Goal: Transaction & Acquisition: Book appointment/travel/reservation

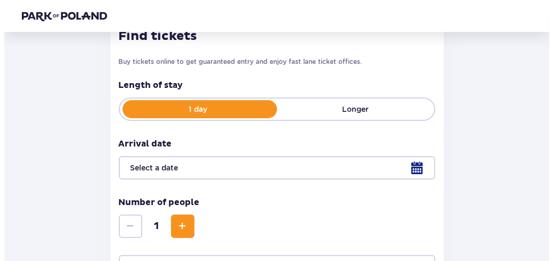
scroll to position [160, 0]
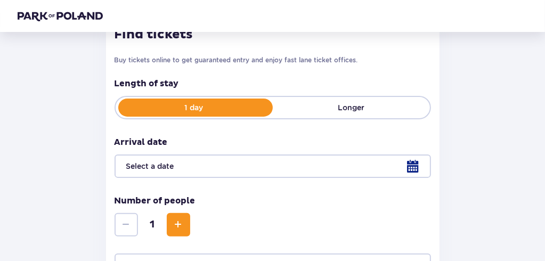
click at [257, 172] on div at bounding box center [273, 166] width 317 height 23
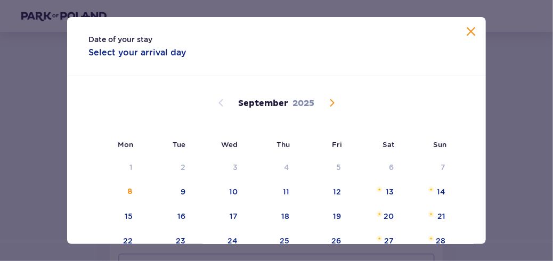
scroll to position [107, 0]
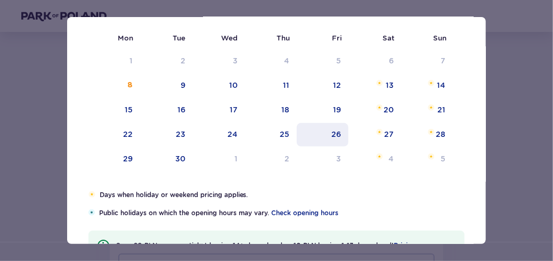
click at [339, 133] on div "26" at bounding box center [337, 134] width 10 height 11
type input "[DATE]"
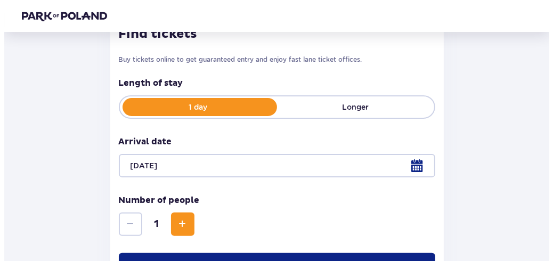
scroll to position [161, 0]
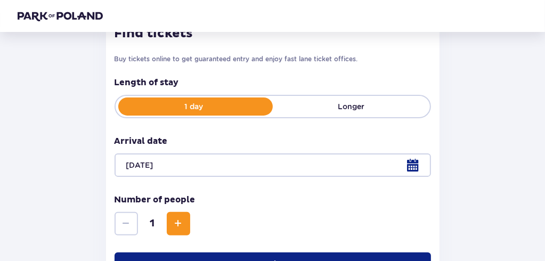
click at [409, 168] on div at bounding box center [273, 165] width 317 height 23
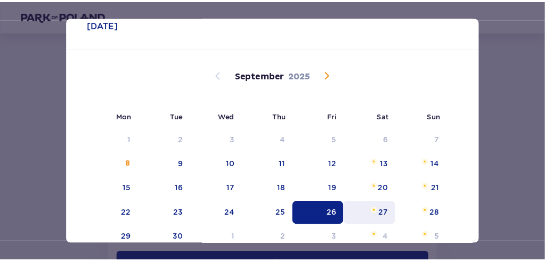
scroll to position [53, 0]
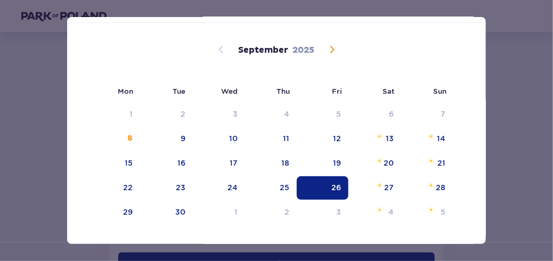
click at [518, 122] on div "Date of your stay 26.09.2025 Mon Tue Wed Thu Fri Sat Sun August 2025 28 29 30 3…" at bounding box center [276, 130] width 553 height 261
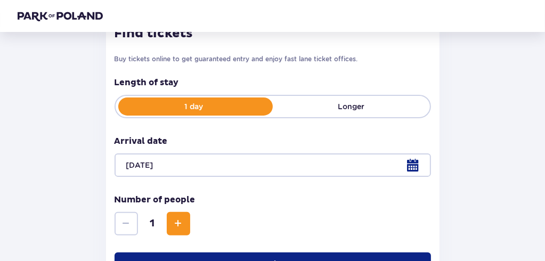
click at [181, 225] on span "Increase" at bounding box center [178, 223] width 13 height 13
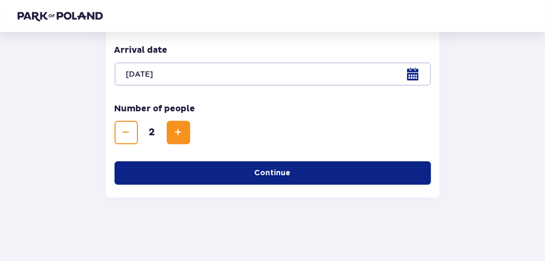
click at [299, 172] on button "Continue" at bounding box center [273, 173] width 317 height 23
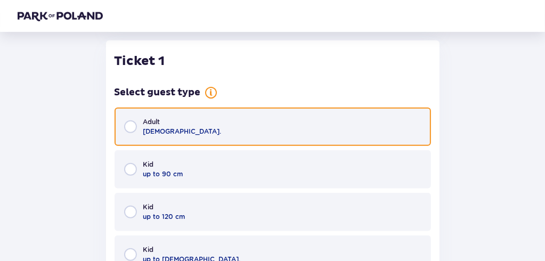
click at [128, 123] on input "radio" at bounding box center [130, 126] width 13 height 13
radio input "true"
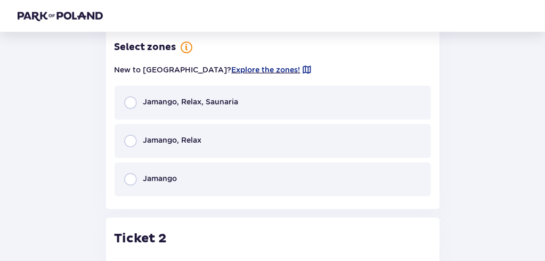
scroll to position [839, 0]
click at [190, 139] on p "Jamango, Relax" at bounding box center [172, 139] width 59 height 11
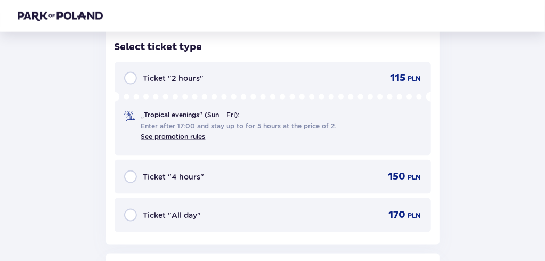
scroll to position [1012, 0]
click at [194, 219] on p "Ticket "All day"" at bounding box center [172, 215] width 58 height 11
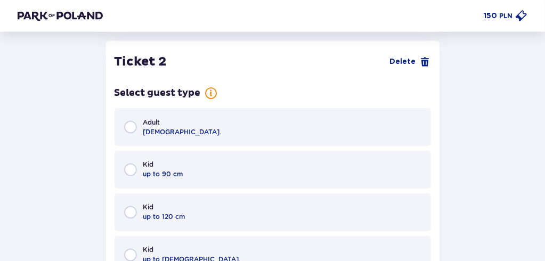
click at [180, 126] on div "Adult 18 - 65 y.o." at bounding box center [273, 127] width 317 height 38
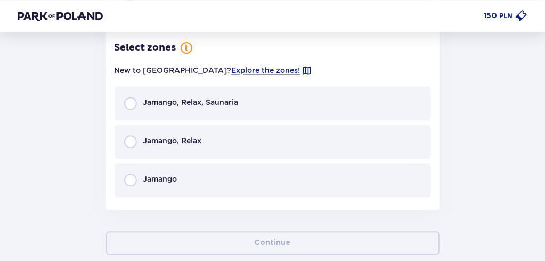
click at [171, 142] on p "Jamango, Relax" at bounding box center [172, 140] width 59 height 11
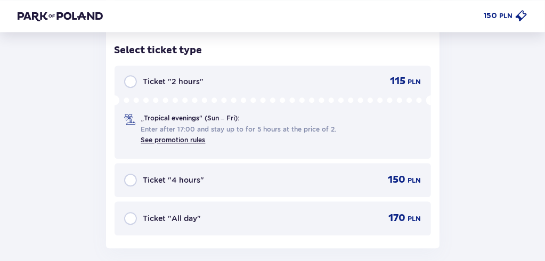
scroll to position [1817, 0]
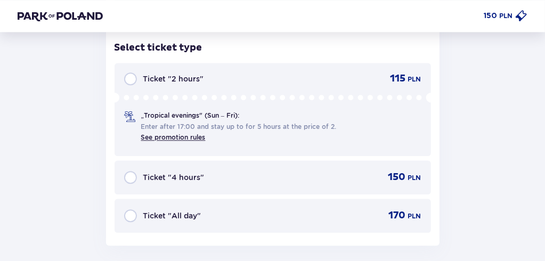
click at [197, 217] on p "Ticket "All day"" at bounding box center [172, 216] width 58 height 11
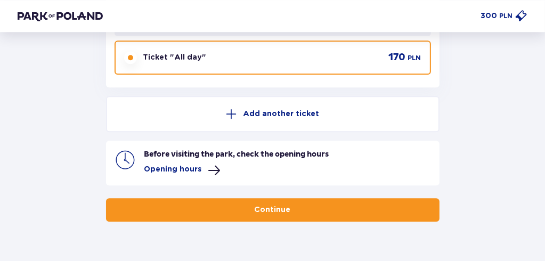
scroll to position [1998, 0]
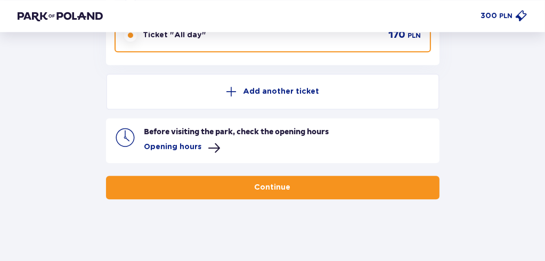
click at [296, 182] on span "button" at bounding box center [293, 187] width 11 height 11
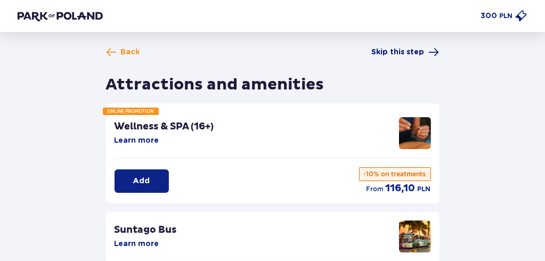
click at [408, 47] on span "Skip this step" at bounding box center [398, 52] width 53 height 11
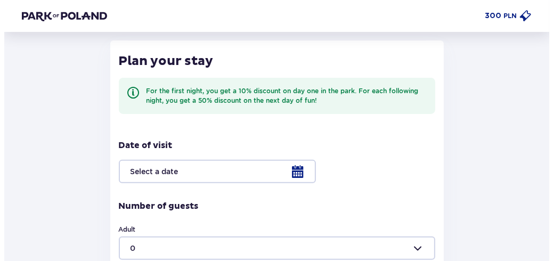
scroll to position [213, 0]
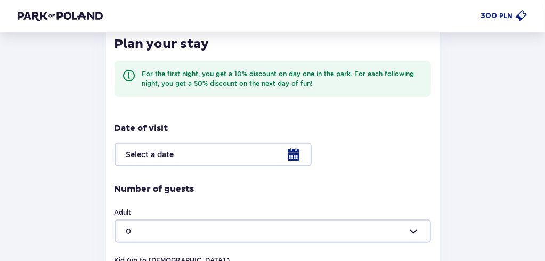
click at [228, 154] on div at bounding box center [273, 154] width 317 height 23
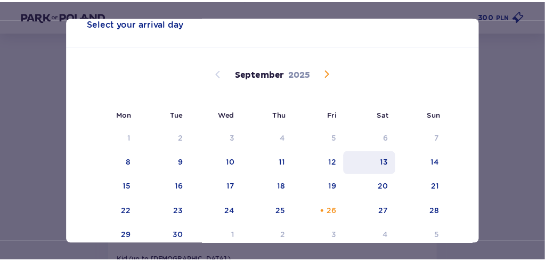
scroll to position [53, 0]
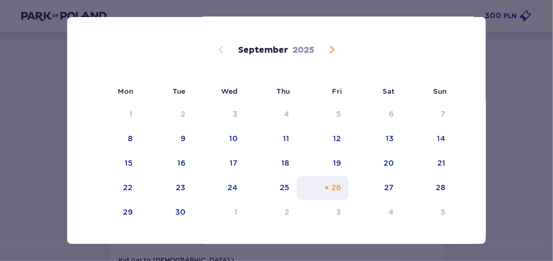
click at [327, 188] on div "Choose Friday, September 26, 2025 as your check-in date. It’s available." at bounding box center [327, 187] width 7 height 7
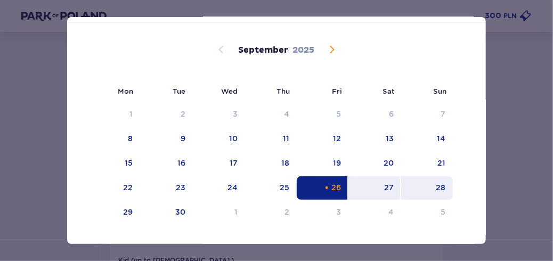
click at [441, 182] on div "28" at bounding box center [441, 187] width 10 height 11
type input "[DATE] - [DATE]"
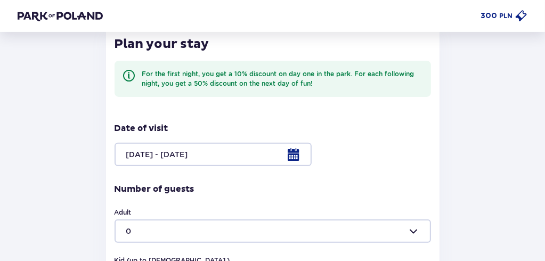
click at [164, 232] on div at bounding box center [273, 231] width 317 height 23
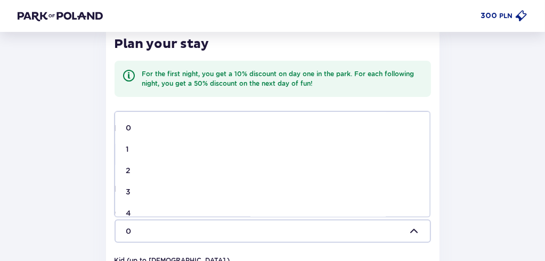
click at [136, 168] on div "2" at bounding box center [272, 170] width 293 height 11
type input "2"
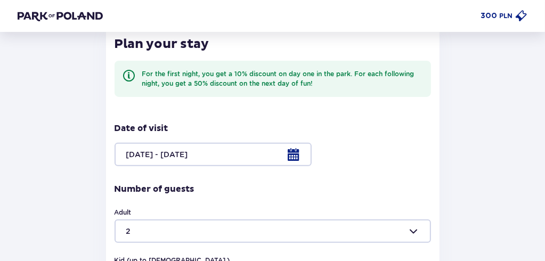
scroll to position [373, 0]
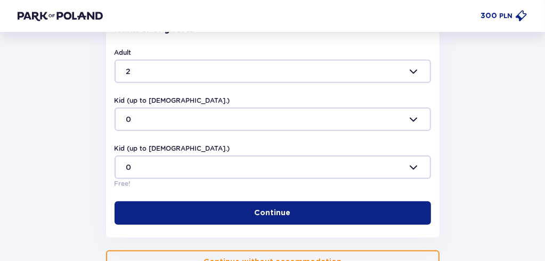
click at [239, 214] on button "Continue" at bounding box center [273, 213] width 317 height 23
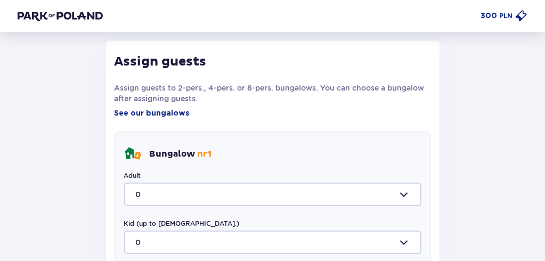
scroll to position [579, 0]
click at [275, 195] on div at bounding box center [272, 193] width 297 height 23
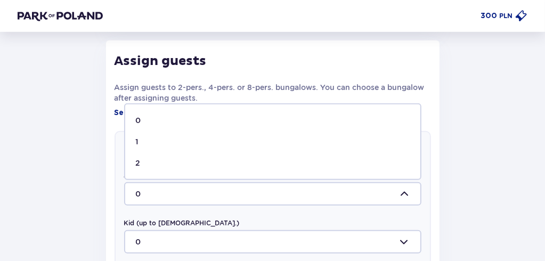
click at [152, 162] on div "2" at bounding box center [273, 163] width 274 height 11
type input "2"
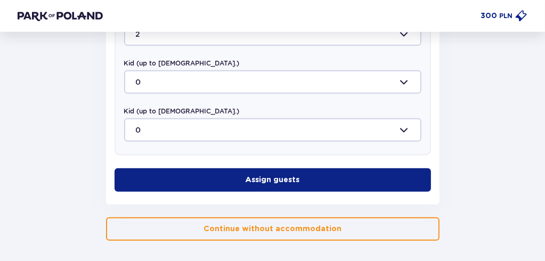
click at [277, 173] on button "Assign guests" at bounding box center [273, 179] width 317 height 23
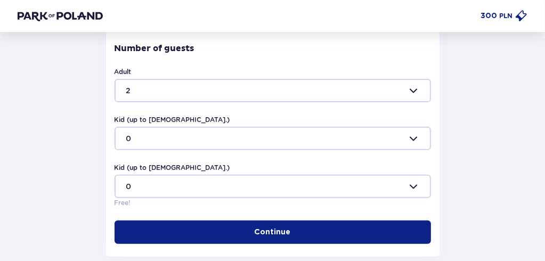
scroll to position [112, 0]
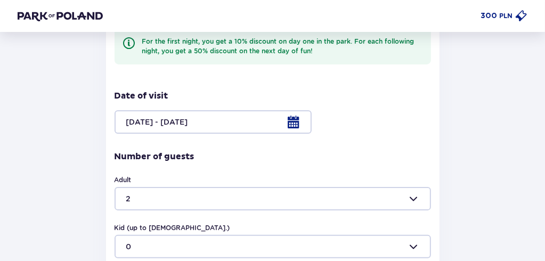
click at [208, 195] on div at bounding box center [273, 198] width 317 height 23
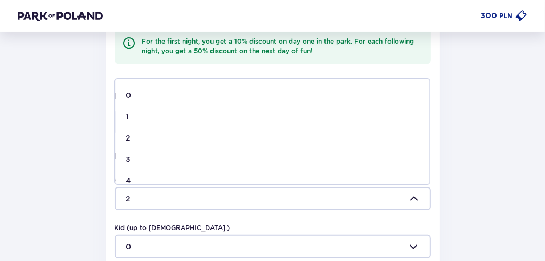
click at [136, 180] on div "4" at bounding box center [272, 180] width 293 height 11
type input "4"
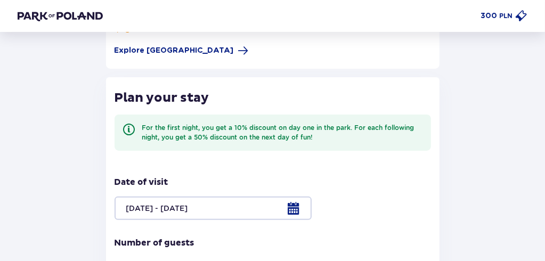
scroll to position [320, 0]
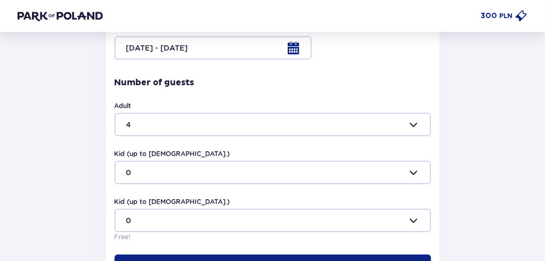
click at [173, 178] on div at bounding box center [273, 172] width 317 height 23
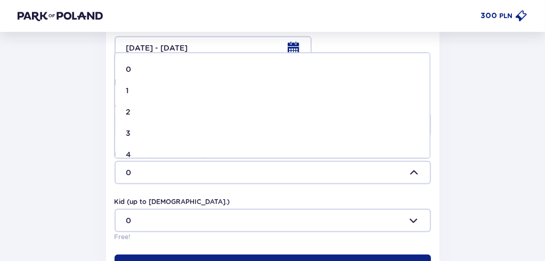
click at [131, 110] on div "2" at bounding box center [272, 112] width 293 height 11
type input "2"
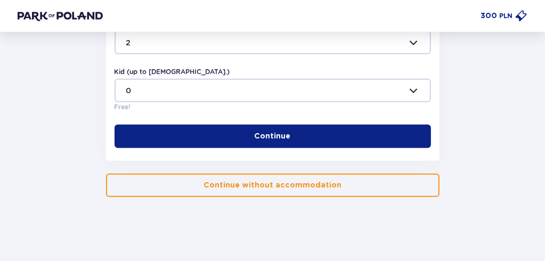
click at [267, 141] on p "Continue" at bounding box center [273, 136] width 36 height 11
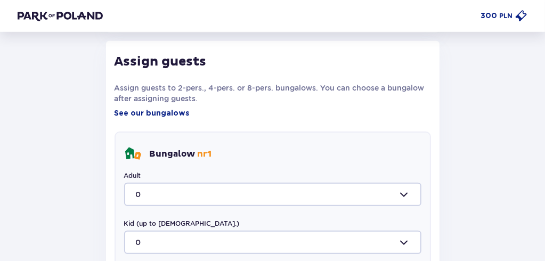
scroll to position [579, 0]
click at [227, 185] on div at bounding box center [272, 193] width 297 height 23
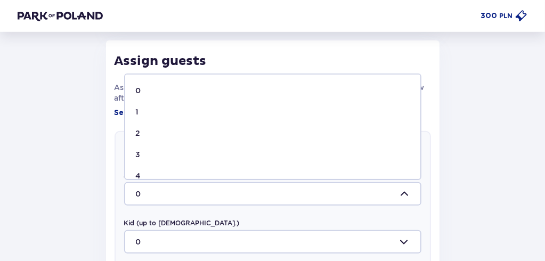
click at [145, 175] on div "4" at bounding box center [273, 176] width 274 height 11
type input "4"
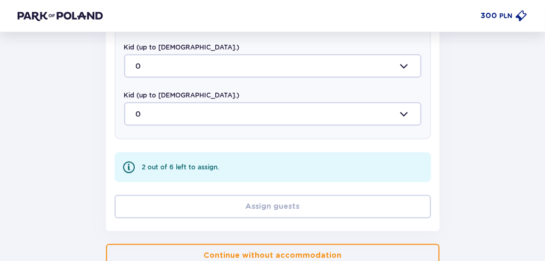
scroll to position [611, 0]
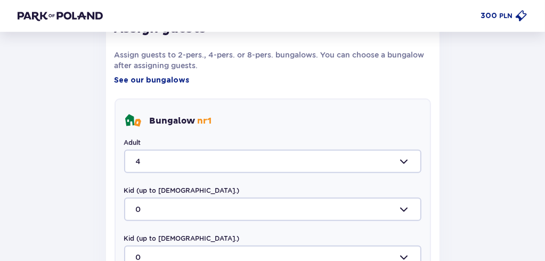
click at [156, 159] on div at bounding box center [272, 161] width 297 height 23
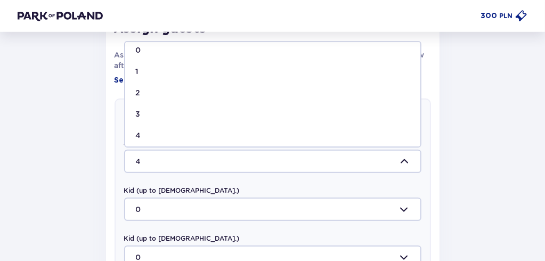
scroll to position [12, 0]
click at [106, 173] on div "Assign guests Assign guests to 2-pers., 4-pers. or 8-pers. bungalows. You can c…" at bounding box center [273, 191] width 334 height 367
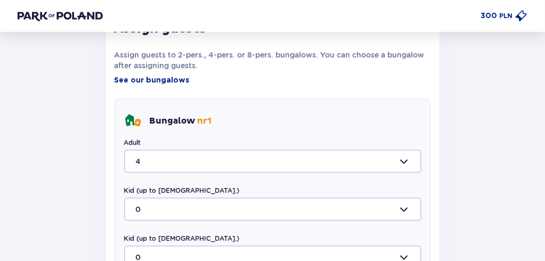
click at [168, 203] on div at bounding box center [272, 209] width 297 height 23
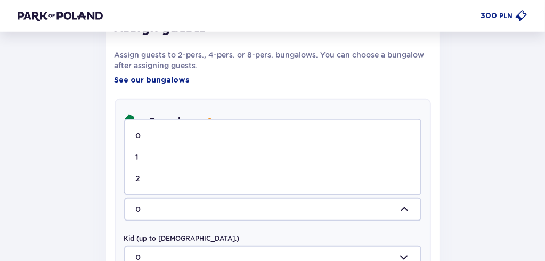
click at [149, 173] on div "2" at bounding box center [273, 178] width 274 height 11
type input "2"
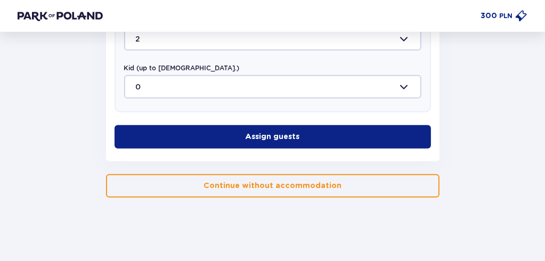
click at [225, 142] on button "Assign guests" at bounding box center [273, 136] width 317 height 23
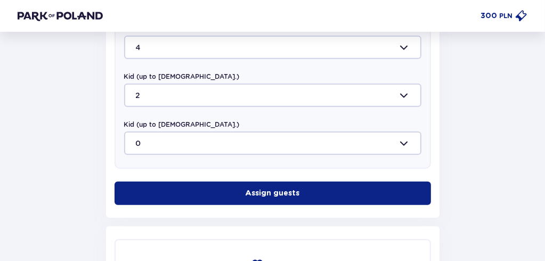
scroll to position [486, 0]
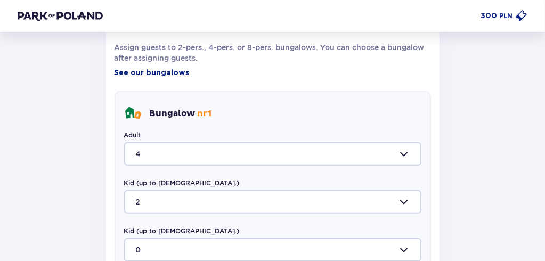
click at [147, 155] on div at bounding box center [272, 153] width 297 height 23
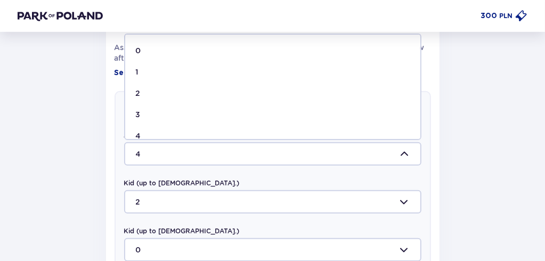
click at [148, 94] on div "2" at bounding box center [273, 93] width 274 height 11
type input "2"
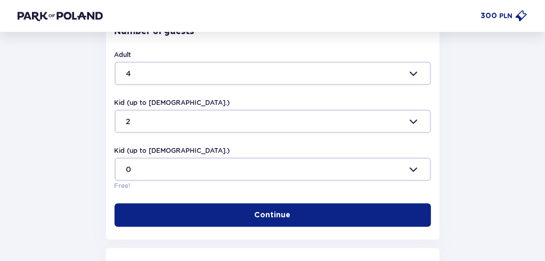
scroll to position [345, 0]
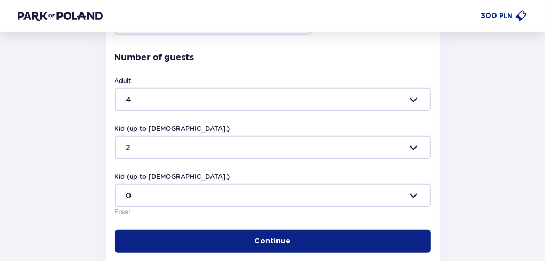
click at [179, 197] on div at bounding box center [273, 195] width 317 height 23
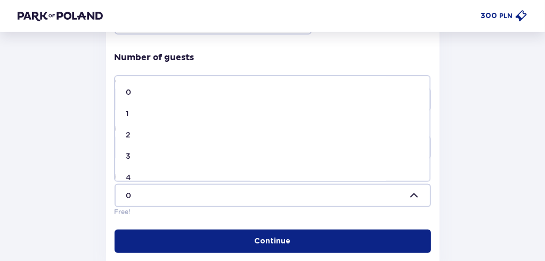
click at [67, 179] on div "Back Skip this step Accommodation Convenient location only 5 minutes from the p…" at bounding box center [273, 214] width 528 height 1025
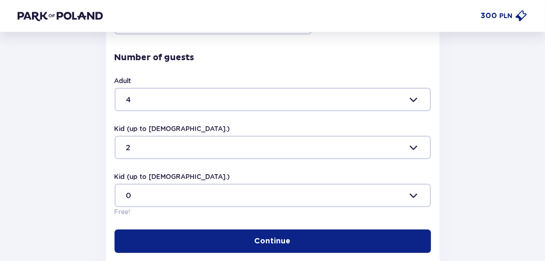
click at [154, 95] on div at bounding box center [273, 99] width 317 height 23
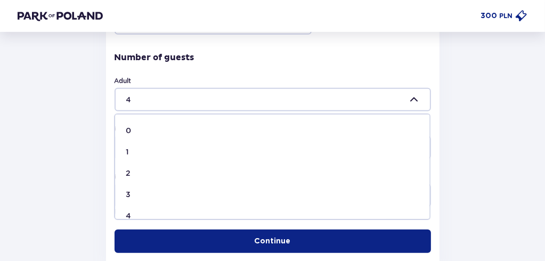
click at [131, 171] on div "2" at bounding box center [272, 173] width 293 height 11
type input "2"
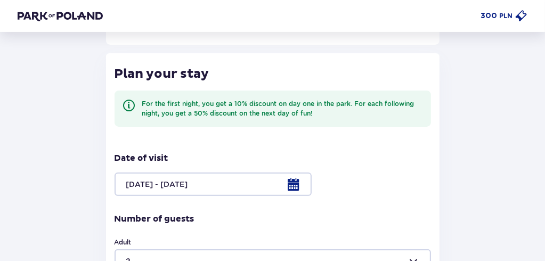
scroll to position [397, 0]
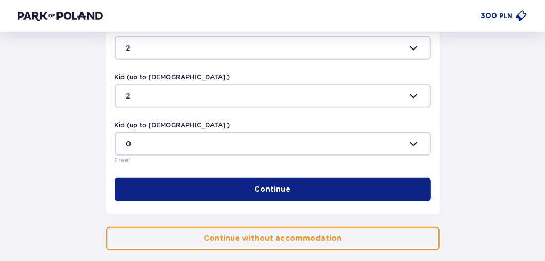
click at [264, 199] on button "Continue" at bounding box center [273, 189] width 317 height 23
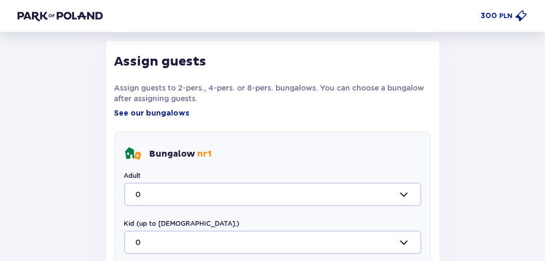
scroll to position [579, 0]
click at [159, 189] on div at bounding box center [272, 193] width 297 height 23
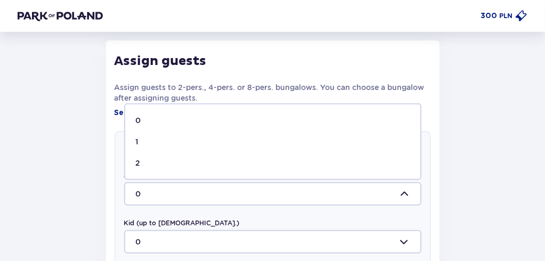
click at [145, 158] on div "2" at bounding box center [273, 163] width 274 height 11
type input "2"
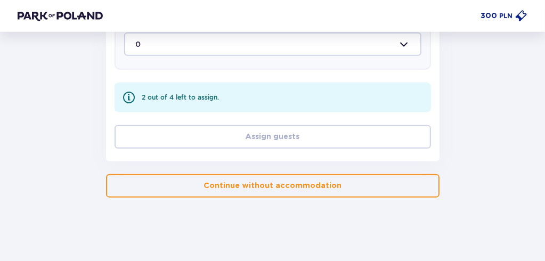
scroll to position [771, 0]
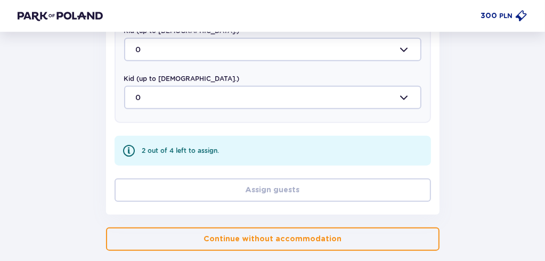
click at [224, 144] on div "2 out of 4 left to assign." at bounding box center [273, 151] width 317 height 30
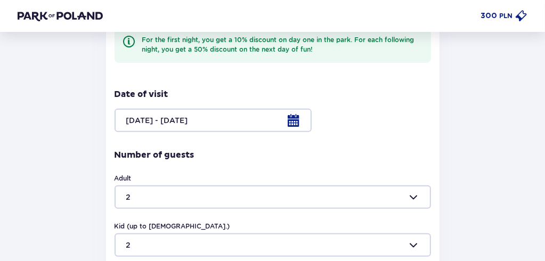
scroll to position [238, 0]
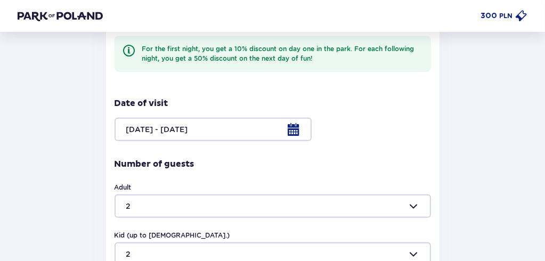
click at [189, 205] on div at bounding box center [273, 206] width 317 height 23
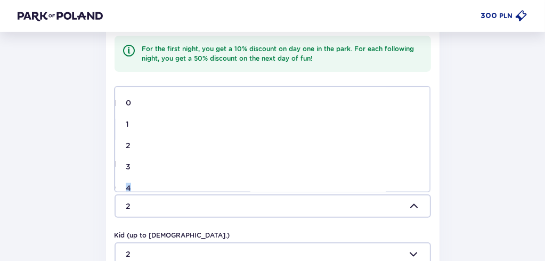
click at [128, 183] on p "4" at bounding box center [128, 188] width 5 height 11
type input "4"
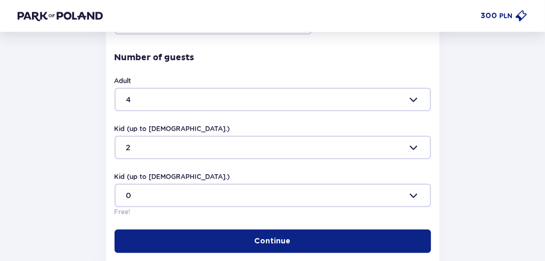
scroll to position [450, 0]
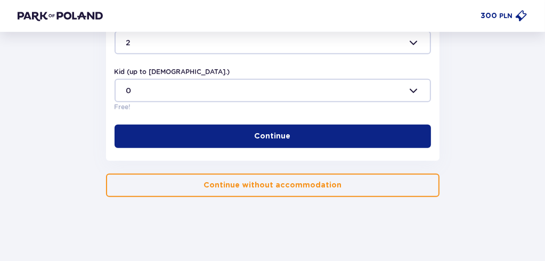
click at [273, 129] on button "Continue" at bounding box center [273, 136] width 317 height 23
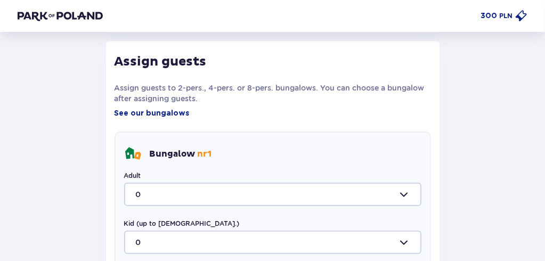
scroll to position [579, 0]
click at [186, 195] on div at bounding box center [272, 193] width 297 height 23
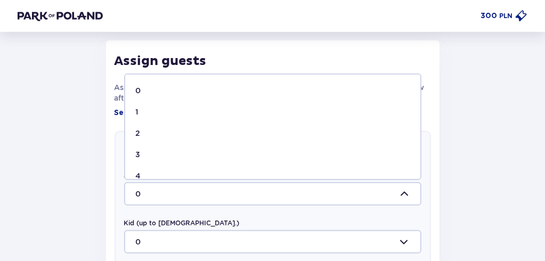
click at [148, 130] on div "2" at bounding box center [273, 133] width 274 height 11
type input "2"
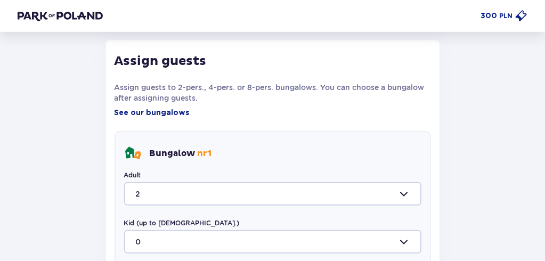
click at [172, 239] on div at bounding box center [272, 241] width 297 height 23
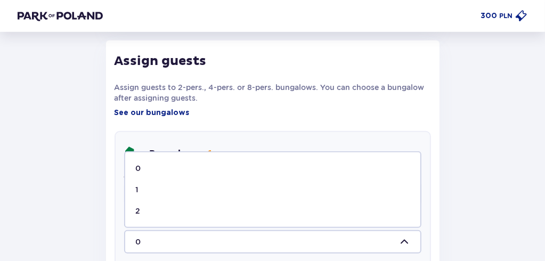
click at [142, 209] on div "2" at bounding box center [273, 211] width 274 height 11
type input "2"
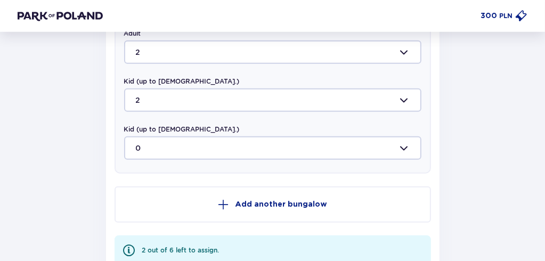
scroll to position [792, 0]
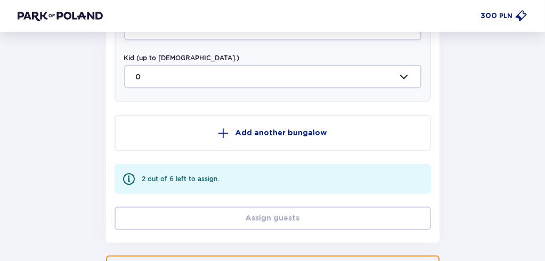
click at [296, 137] on p "Add another bungalow" at bounding box center [281, 133] width 92 height 11
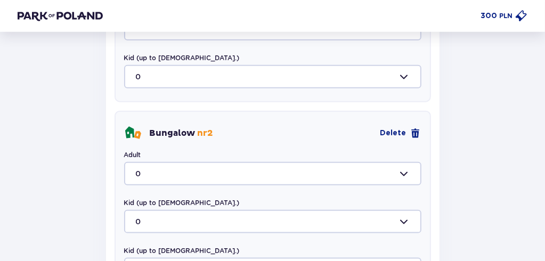
click at [134, 175] on div at bounding box center [272, 173] width 297 height 23
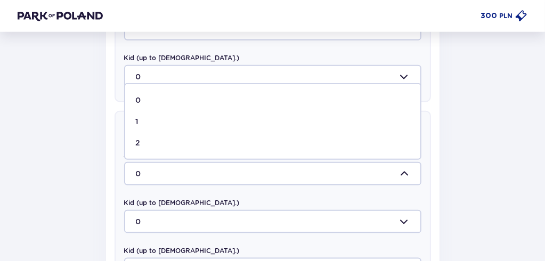
click at [148, 136] on span "2" at bounding box center [272, 142] width 295 height 21
type input "2"
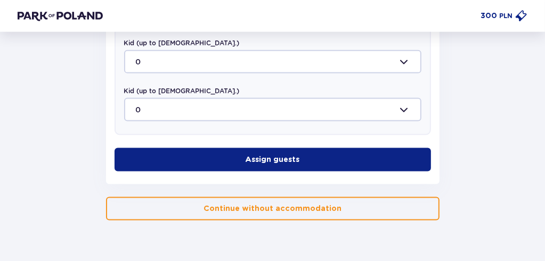
click at [358, 155] on button "Assign guests" at bounding box center [273, 159] width 317 height 23
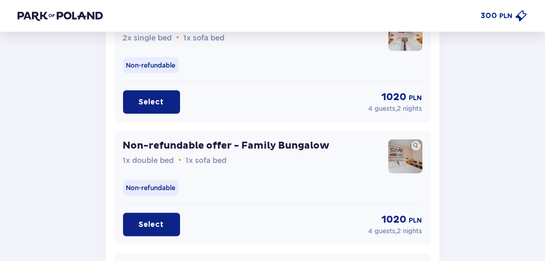
scroll to position [1158, 0]
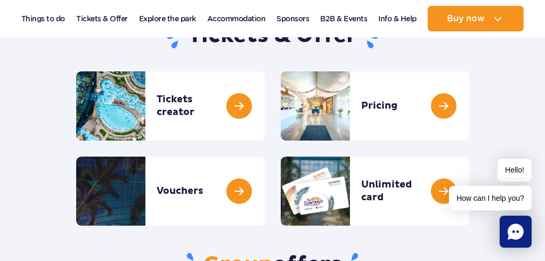
scroll to position [53, 0]
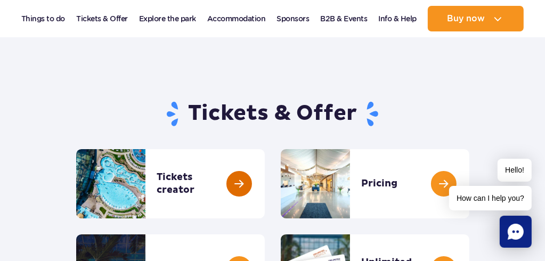
click at [265, 185] on link at bounding box center [265, 183] width 0 height 69
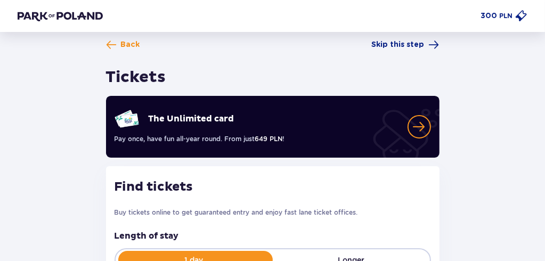
scroll to position [56, 0]
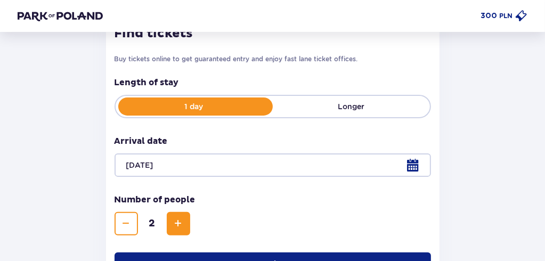
click at [180, 222] on span "Increase" at bounding box center [178, 223] width 13 height 13
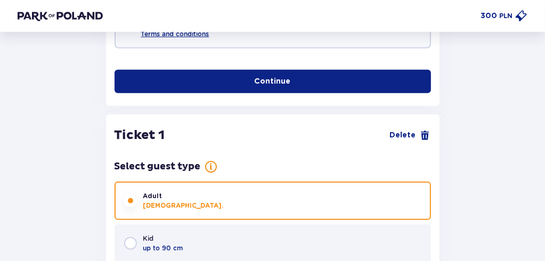
scroll to position [302, 0]
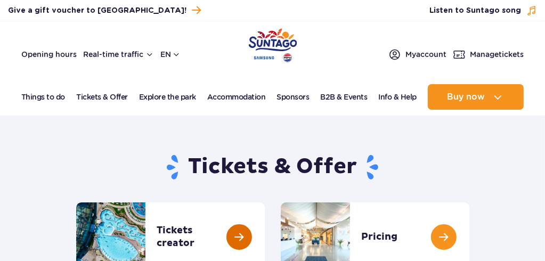
click at [265, 239] on link at bounding box center [265, 237] width 0 height 69
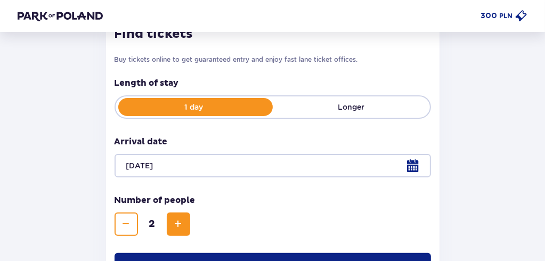
scroll to position [161, 0]
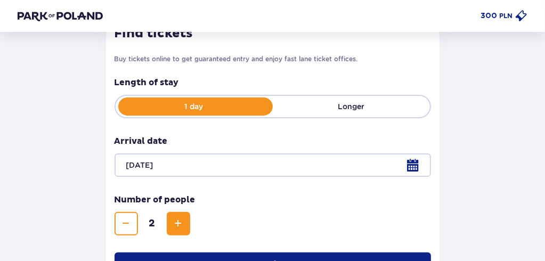
click at [181, 218] on span "Increase" at bounding box center [178, 223] width 13 height 13
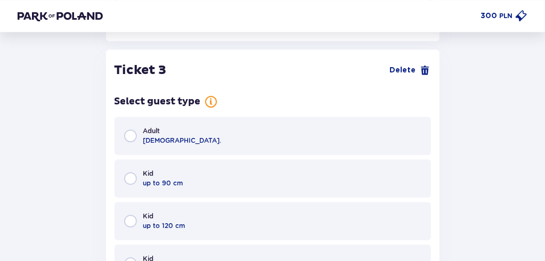
scroll to position [2168, 0]
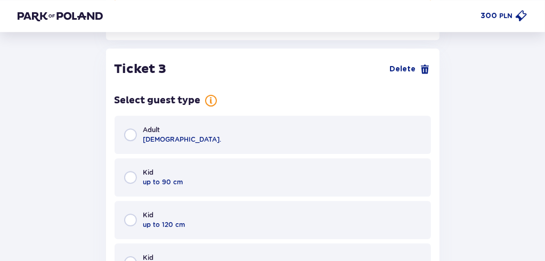
click at [158, 125] on p "Adult" at bounding box center [151, 130] width 17 height 10
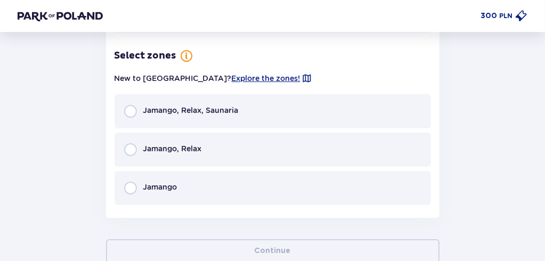
scroll to position [2589, 0]
click at [191, 143] on p "Jamango, Relax" at bounding box center [172, 148] width 59 height 11
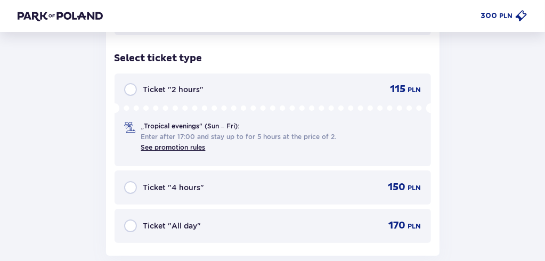
scroll to position [2761, 0]
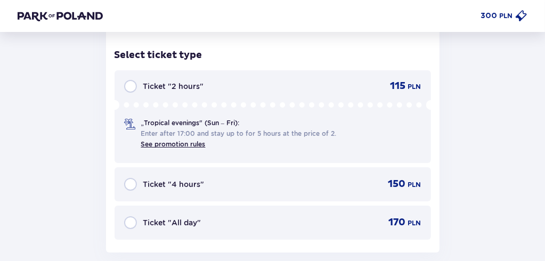
click at [196, 217] on p "Ticket "All day"" at bounding box center [172, 222] width 58 height 11
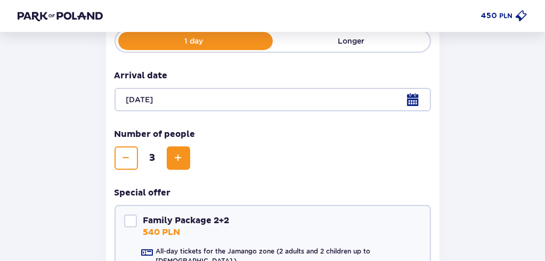
scroll to position [154, 0]
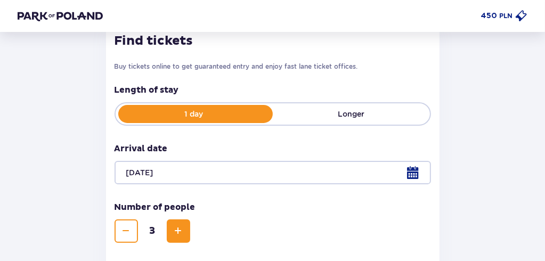
click at [173, 228] on span "Increase" at bounding box center [178, 231] width 13 height 13
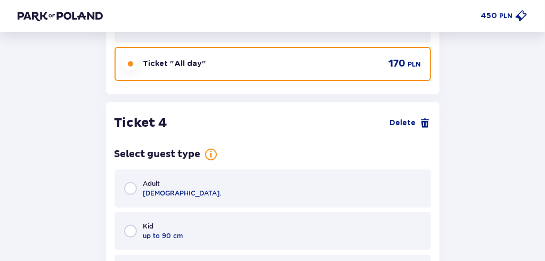
scroll to position [2974, 0]
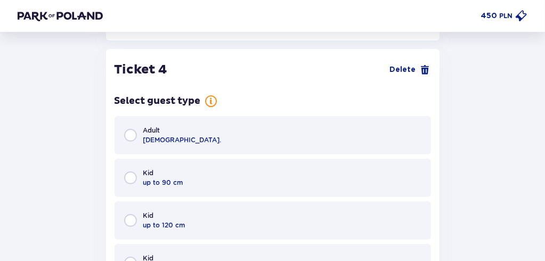
click at [143, 135] on p "[DEMOGRAPHIC_DATA]." at bounding box center [182, 140] width 78 height 10
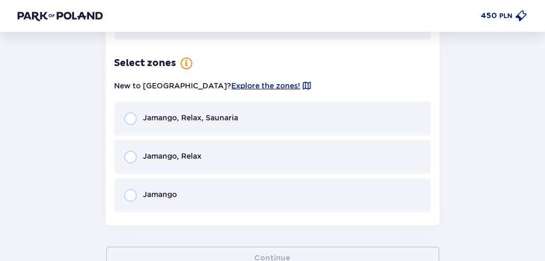
scroll to position [3395, 0]
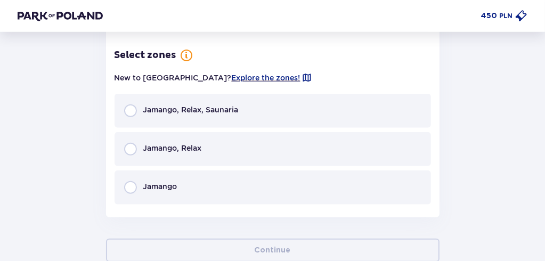
click at [172, 143] on p "Jamango, Relax" at bounding box center [172, 148] width 59 height 11
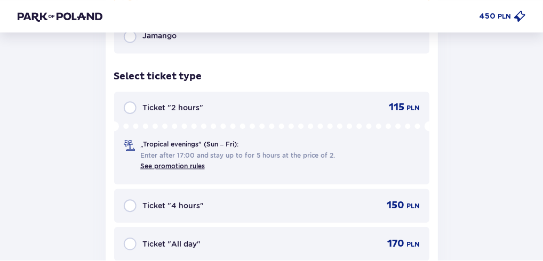
scroll to position [3567, 0]
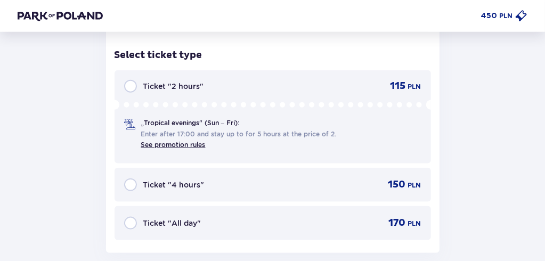
click at [188, 219] on p "Ticket "All day"" at bounding box center [172, 223] width 58 height 11
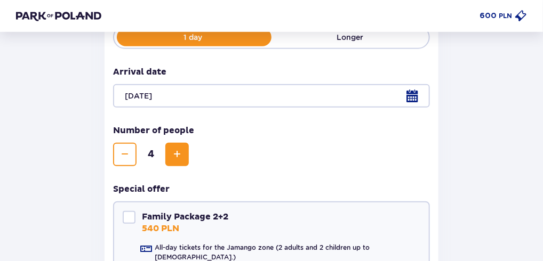
scroll to position [216, 0]
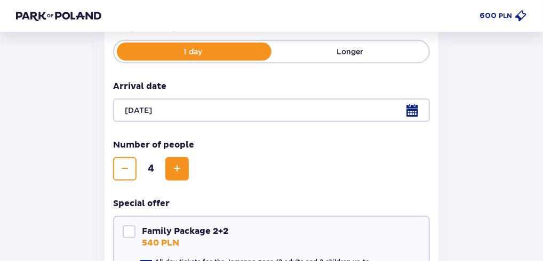
click at [183, 162] on button "Increase" at bounding box center [176, 168] width 23 height 23
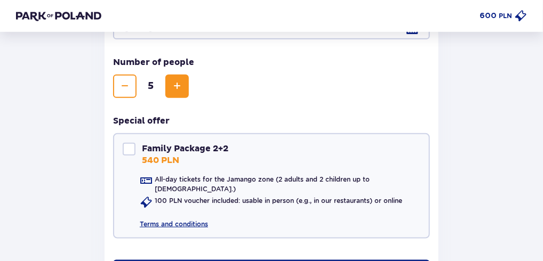
scroll to position [206, 0]
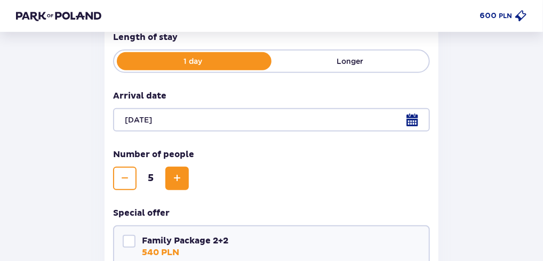
click at [174, 184] on span "Increase" at bounding box center [177, 178] width 13 height 13
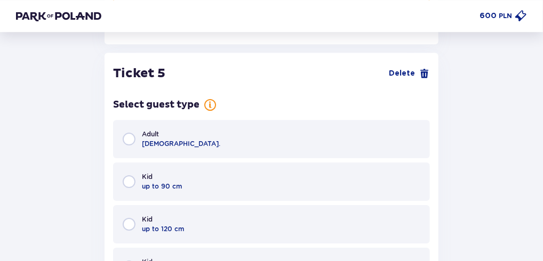
scroll to position [3780, 0]
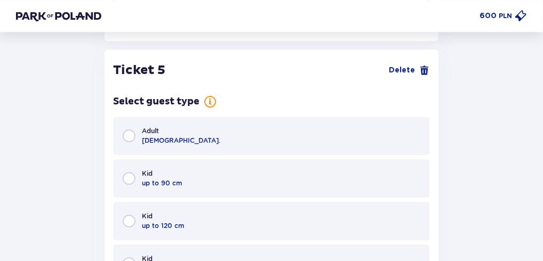
click at [182, 178] on div "Kid up to 90 cm" at bounding box center [271, 178] width 317 height 38
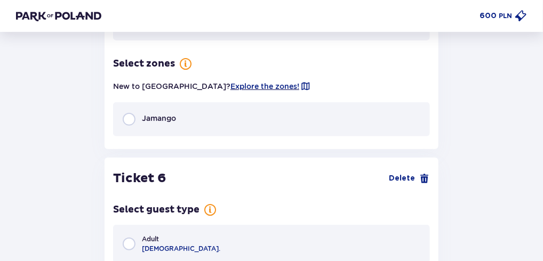
scroll to position [4201, 0]
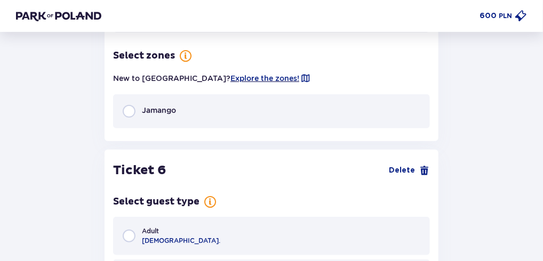
click at [182, 106] on div "Jamango" at bounding box center [271, 111] width 317 height 34
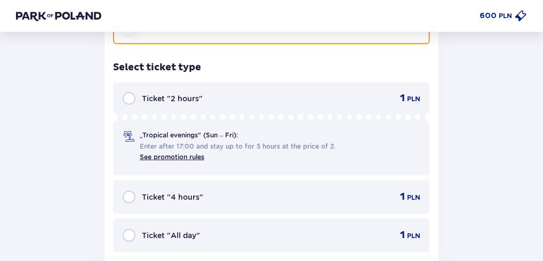
scroll to position [4297, 0]
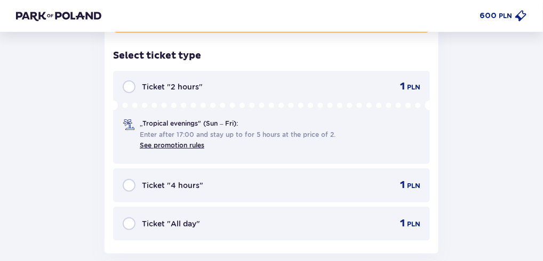
click at [191, 219] on p "Ticket "All day"" at bounding box center [171, 224] width 58 height 11
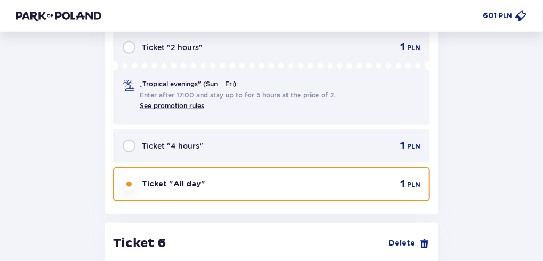
scroll to position [4509, 0]
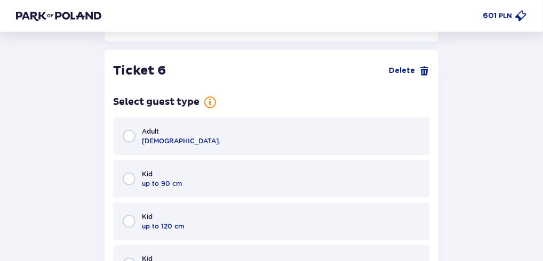
click at [181, 173] on div "Kid up to 90 cm" at bounding box center [271, 179] width 317 height 38
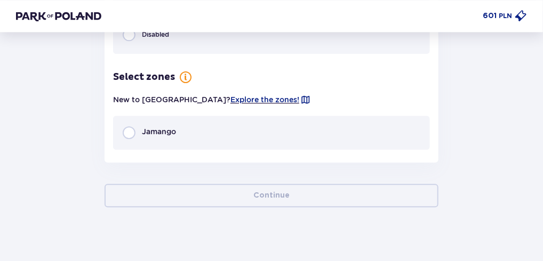
click at [188, 123] on div "Jamango" at bounding box center [271, 133] width 317 height 34
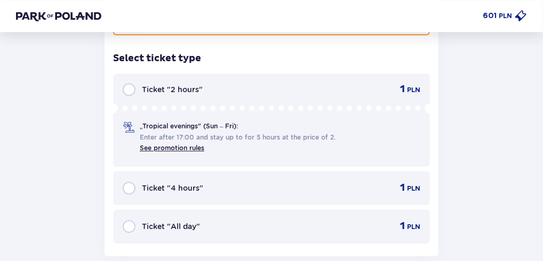
scroll to position [5026, 0]
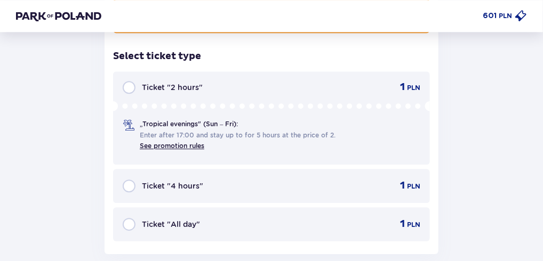
click at [183, 219] on p "Ticket "All day"" at bounding box center [171, 224] width 58 height 11
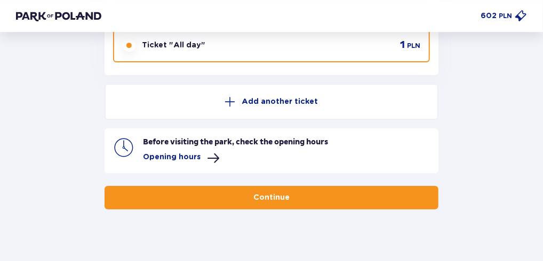
scroll to position [5207, 0]
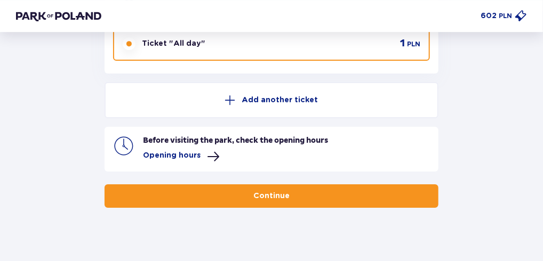
click at [263, 191] on p "Continue" at bounding box center [271, 196] width 36 height 11
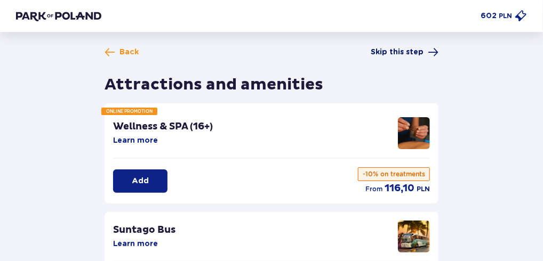
click at [402, 52] on span "Skip this step" at bounding box center [396, 52] width 53 height 11
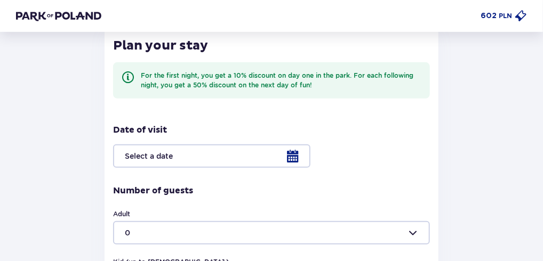
scroll to position [213, 0]
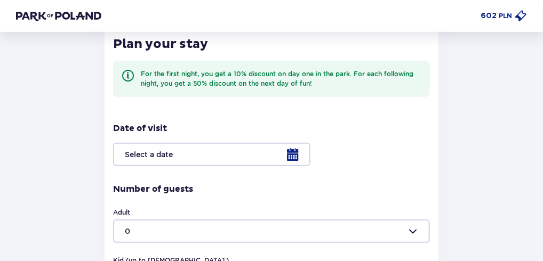
click at [292, 155] on div at bounding box center [271, 154] width 317 height 23
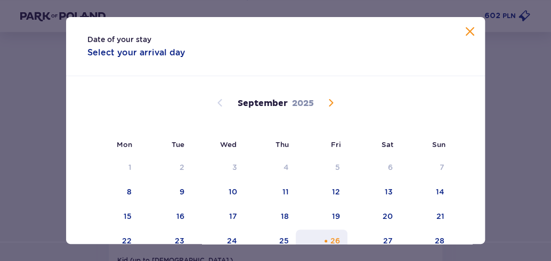
click at [331, 236] on div "26" at bounding box center [336, 241] width 10 height 11
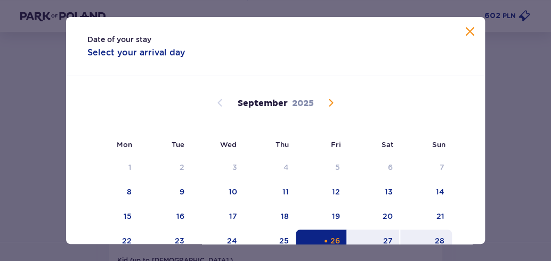
click at [427, 239] on div "28" at bounding box center [426, 241] width 52 height 23
type input "[DATE] - [DATE]"
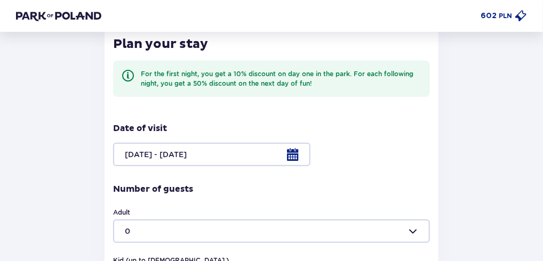
click at [204, 235] on div at bounding box center [271, 231] width 317 height 23
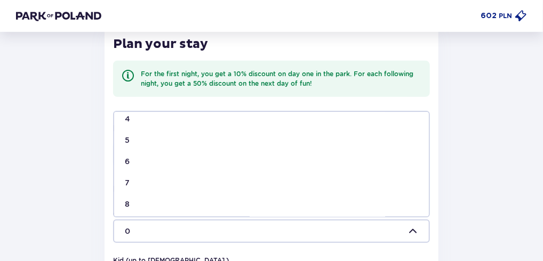
scroll to position [107, 0]
click at [134, 148] on div "6" at bounding box center [271, 149] width 293 height 11
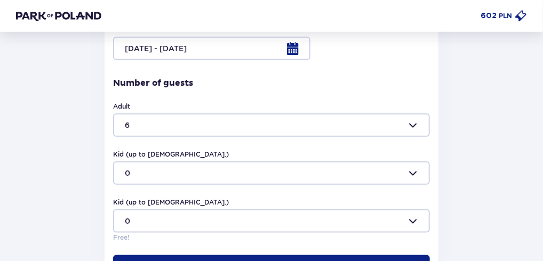
scroll to position [320, 0]
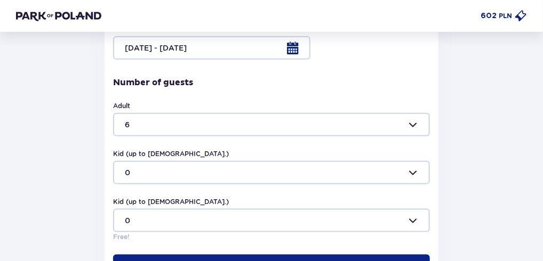
click at [172, 124] on div at bounding box center [271, 124] width 317 height 23
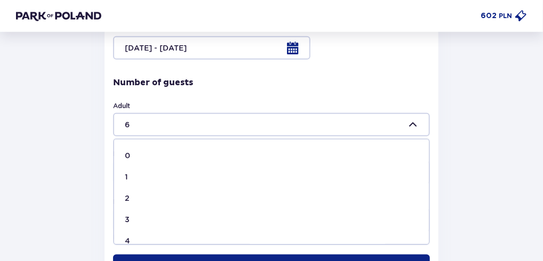
click at [134, 236] on div "4" at bounding box center [271, 241] width 293 height 11
type input "4"
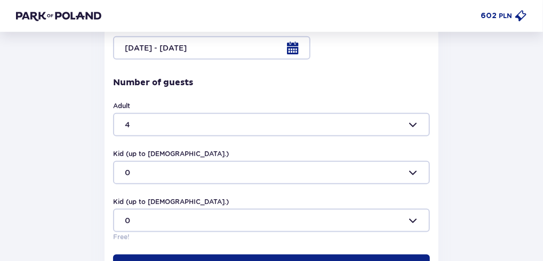
click at [151, 179] on div at bounding box center [271, 172] width 317 height 23
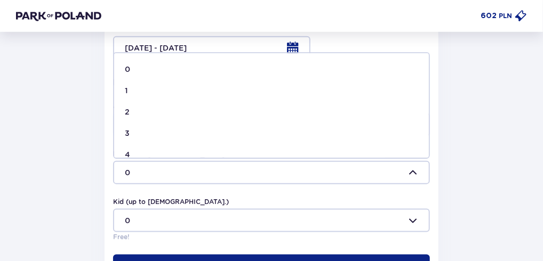
click at [134, 111] on div "2" at bounding box center [271, 112] width 293 height 11
type input "2"
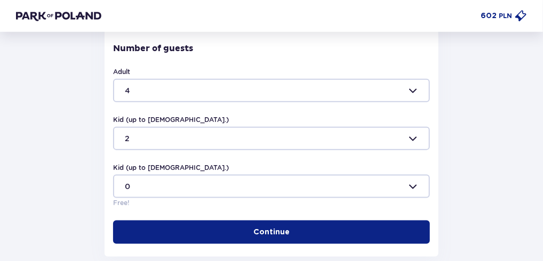
scroll to position [373, 0]
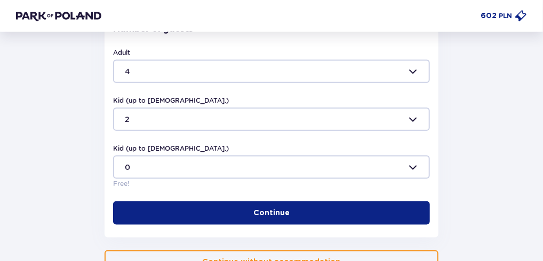
click at [243, 216] on button "Continue" at bounding box center [271, 213] width 317 height 23
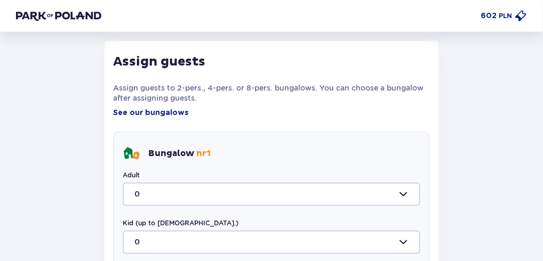
scroll to position [579, 0]
click at [154, 193] on div at bounding box center [271, 193] width 297 height 23
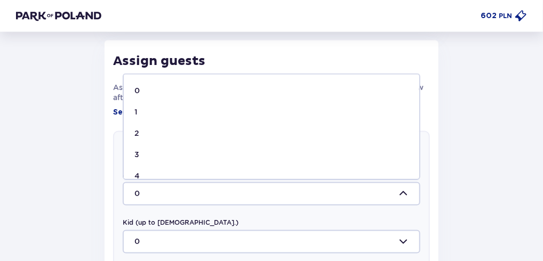
click at [140, 136] on div "2" at bounding box center [271, 133] width 274 height 11
type input "2"
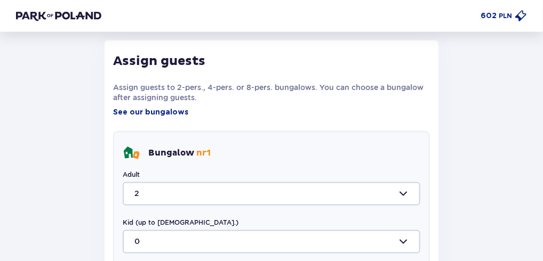
drag, startPoint x: 157, startPoint y: 225, endPoint x: 158, endPoint y: 232, distance: 7.0
click at [157, 227] on label "Kid (up to [DEMOGRAPHIC_DATA].)" at bounding box center [181, 224] width 116 height 10
click at [159, 237] on div at bounding box center [271, 241] width 297 height 23
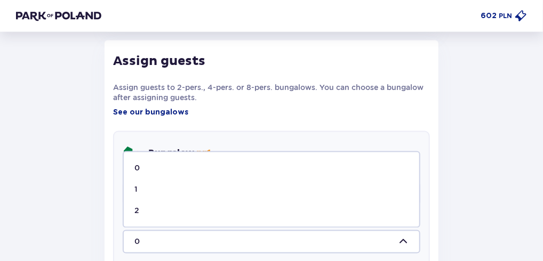
click at [145, 210] on div "2" at bounding box center [271, 211] width 274 height 11
type input "2"
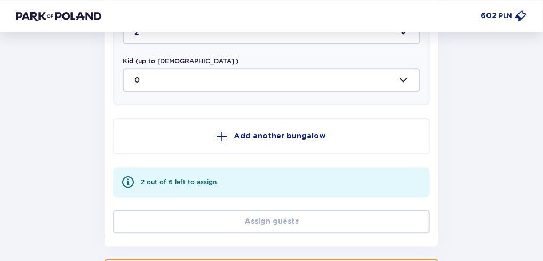
scroll to position [792, 0]
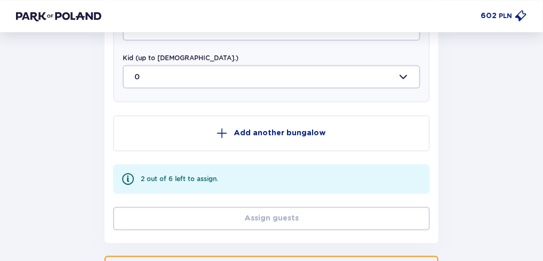
click at [278, 134] on p "Add another bungalow" at bounding box center [280, 133] width 92 height 11
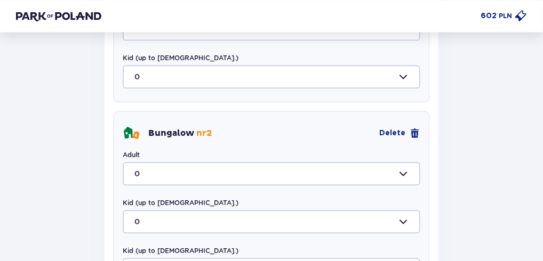
click at [163, 169] on div at bounding box center [271, 173] width 297 height 23
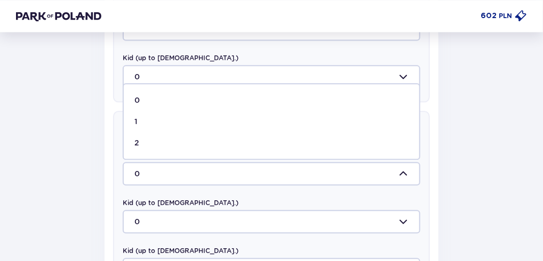
click at [142, 138] on div "2" at bounding box center [271, 143] width 274 height 11
type input "2"
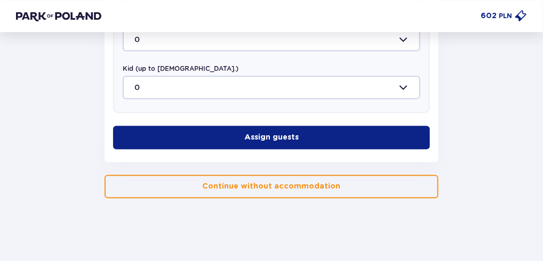
click at [297, 136] on span "button" at bounding box center [300, 137] width 11 height 11
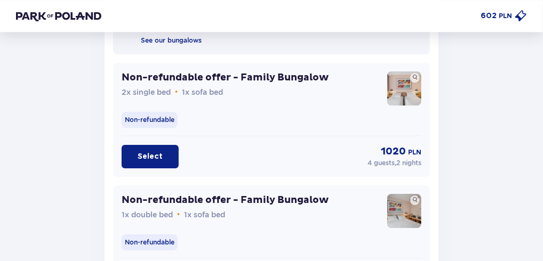
scroll to position [1165, 0]
